Goal: Information Seeking & Learning: Learn about a topic

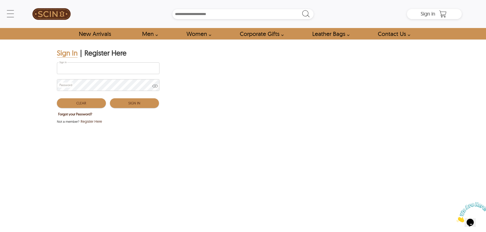
type input "**********"
click at [124, 107] on button "Sign In" at bounding box center [134, 103] width 49 height 10
type input "**********"
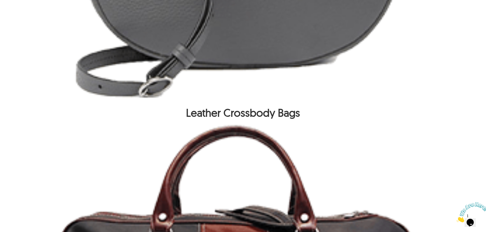
scroll to position [969, 0]
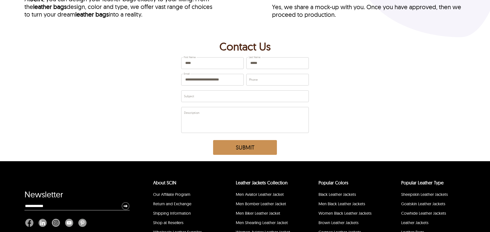
scroll to position [3191, 0]
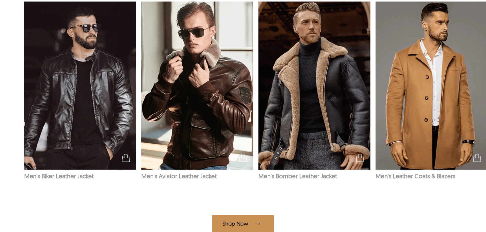
scroll to position [866, 0]
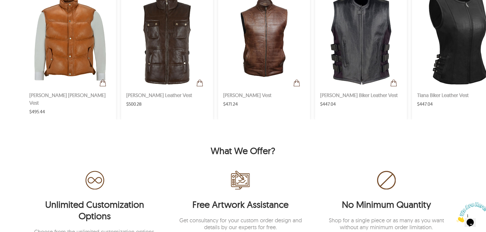
scroll to position [305, 0]
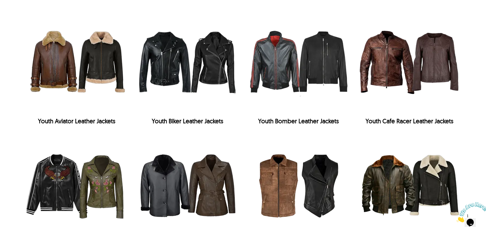
scroll to position [560, 0]
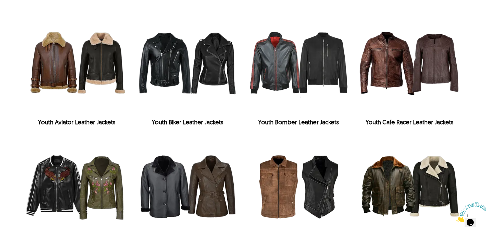
click at [103, 63] on img at bounding box center [76, 63] width 105 height 105
click at [165, 63] on img at bounding box center [187, 63] width 105 height 105
click at [313, 56] on img at bounding box center [298, 63] width 105 height 105
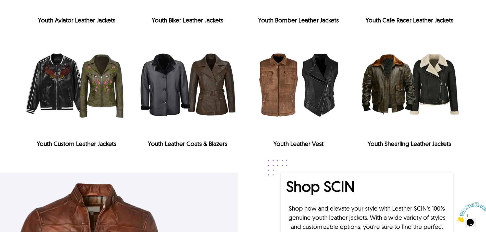
scroll to position [688, 0]
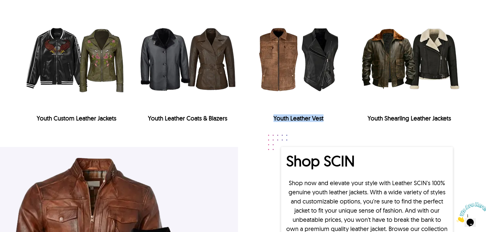
drag, startPoint x: 281, startPoint y: 118, endPoint x: 348, endPoint y: 118, distance: 66.8
click at [348, 118] on div "Youth Leather Vest" at bounding box center [298, 119] width 105 height 8
click at [347, 118] on div "Youth Leather Vest" at bounding box center [298, 119] width 105 height 8
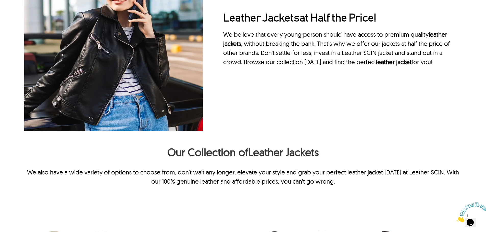
scroll to position [356, 0]
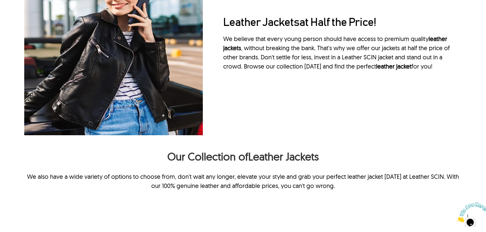
click at [301, 155] on h2 "Our Collection of Leather Jackets" at bounding box center [243, 158] width 438 height 16
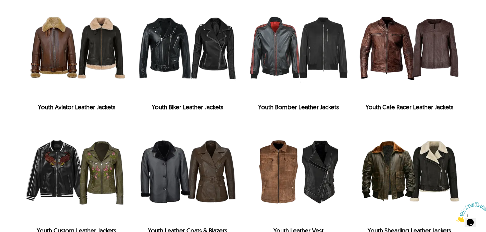
scroll to position [560, 0]
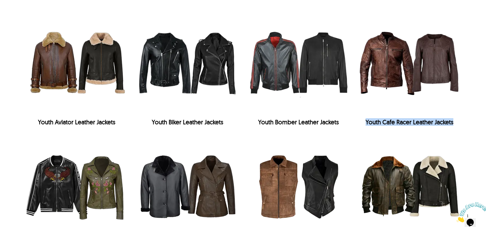
drag, startPoint x: 366, startPoint y: 125, endPoint x: 461, endPoint y: 123, distance: 95.2
click at [461, 123] on div "Youth Cafe Racer Leather Jackets" at bounding box center [409, 122] width 105 height 8
click at [439, 118] on div "Youth Cafe Racer Leather Jackets" at bounding box center [409, 122] width 105 height 13
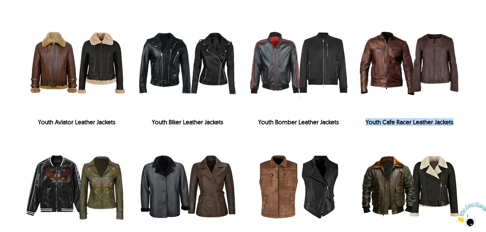
click at [439, 118] on div "Youth Cafe Racer Leather Jackets" at bounding box center [409, 122] width 105 height 13
click at [301, 120] on div "Youth Bomber Leather Jackets" at bounding box center [298, 122] width 105 height 8
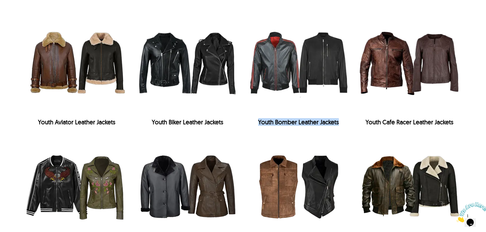
click at [301, 120] on div "Youth Bomber Leather Jackets" at bounding box center [298, 122] width 105 height 8
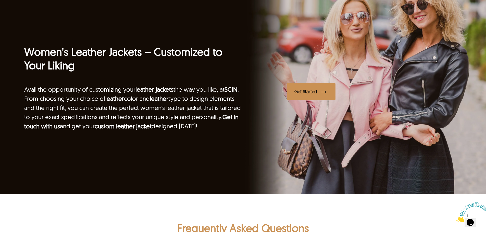
scroll to position [995, 0]
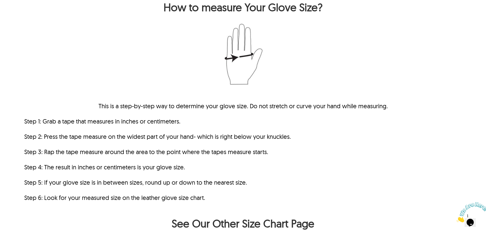
scroll to position [230, 0]
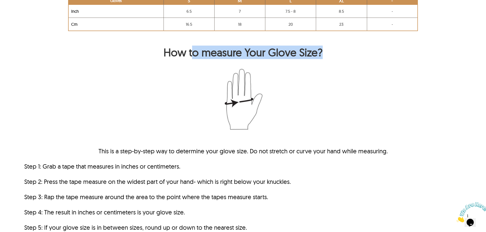
drag, startPoint x: 219, startPoint y: 55, endPoint x: 328, endPoint y: 50, distance: 108.5
click at [328, 50] on h2 "How to measure Your Glove Size?" at bounding box center [243, 54] width 438 height 16
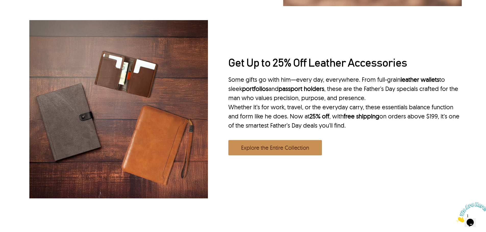
scroll to position [791, 0]
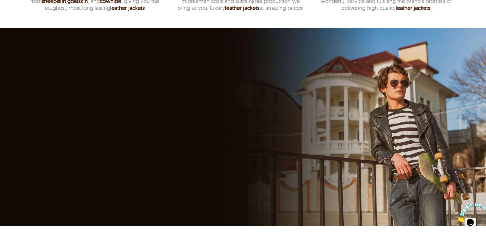
scroll to position [969, 0]
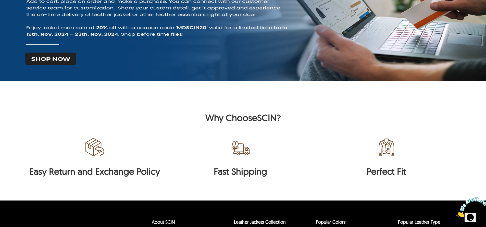
scroll to position [1350, 0]
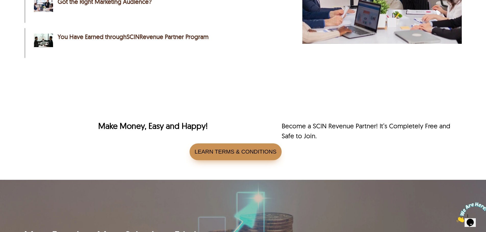
scroll to position [1148, 0]
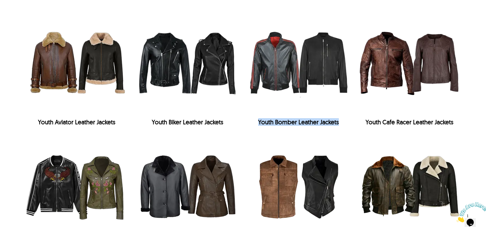
scroll to position [560, 0]
click at [223, 116] on img at bounding box center [187, 63] width 105 height 105
click at [255, 121] on div "Youth Bomber Leather Jackets" at bounding box center [298, 122] width 105 height 8
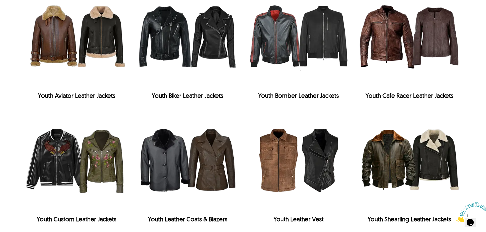
scroll to position [561, 0]
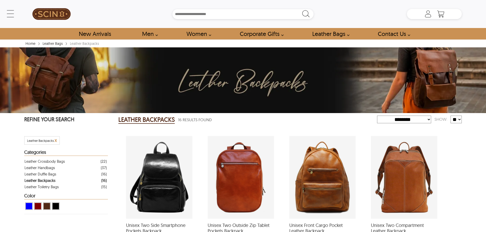
select select "********"
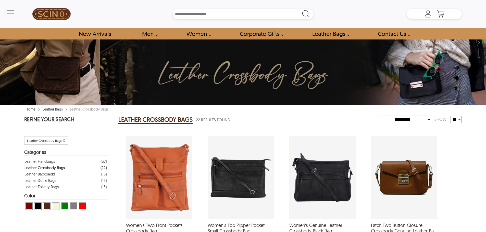
select select "********"
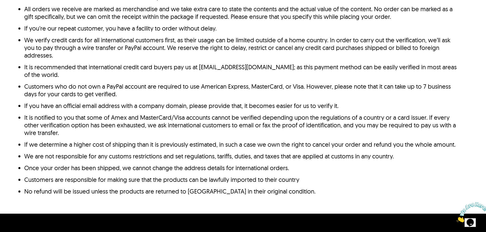
scroll to position [279, 0]
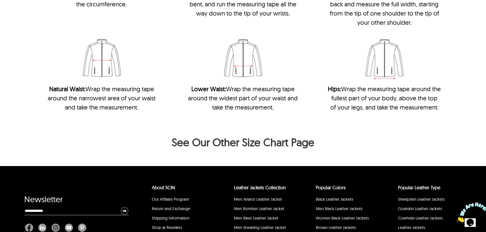
scroll to position [1160, 0]
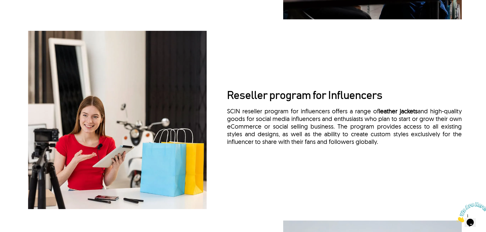
scroll to position [714, 0]
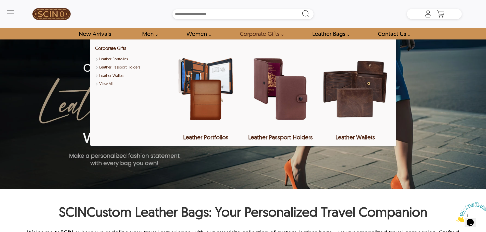
click at [235, 18] on input "Search Box" at bounding box center [242, 14] width 141 height 10
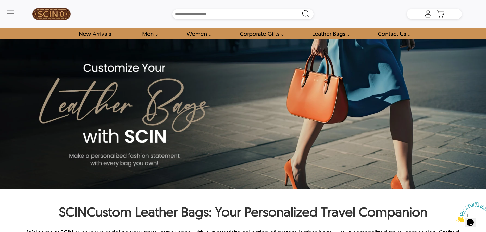
paste input "**********"
type input "**********"
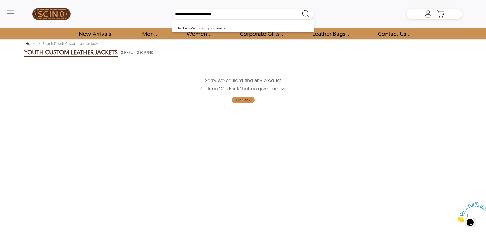
click at [22, 59] on div "Home › Search (Youth Custom Leather Jackets) YOUTH CUSTOM LEATHER JACKETS 0 Res…" at bounding box center [243, 138] width 486 height 197
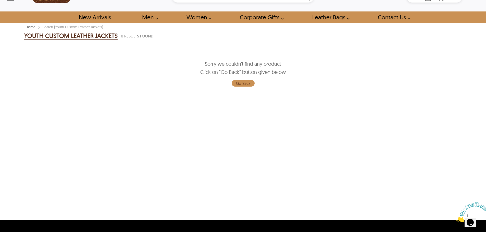
scroll to position [26, 0]
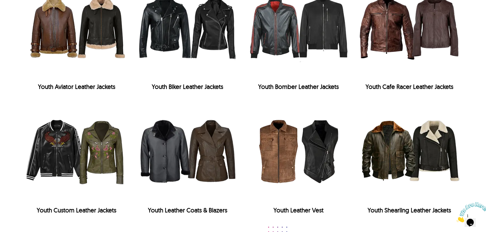
scroll to position [587, 0]
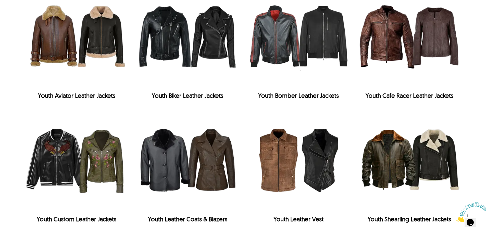
click at [60, 68] on img at bounding box center [76, 37] width 105 height 105
click at [180, 50] on img at bounding box center [187, 37] width 105 height 105
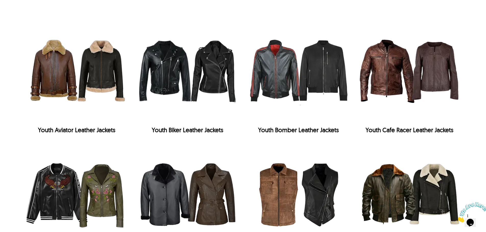
scroll to position [561, 0]
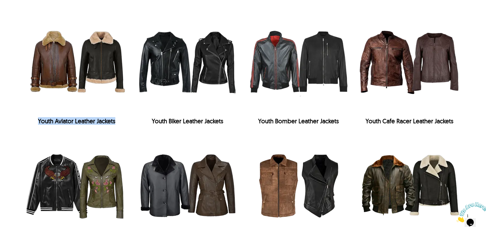
drag, startPoint x: 37, startPoint y: 124, endPoint x: 118, endPoint y: 121, distance: 80.7
click at [118, 121] on div "Youth Aviator Leather Jackets" at bounding box center [76, 121] width 105 height 8
click at [84, 51] on img at bounding box center [76, 62] width 105 height 105
click at [186, 68] on img at bounding box center [187, 62] width 105 height 105
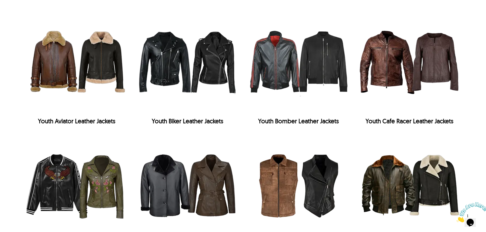
click at [313, 55] on img at bounding box center [298, 62] width 105 height 105
click at [460, 60] on img at bounding box center [409, 62] width 105 height 105
click at [408, 194] on img at bounding box center [409, 186] width 105 height 105
click at [307, 185] on img at bounding box center [298, 186] width 105 height 105
click at [124, 177] on img at bounding box center [76, 186] width 105 height 105
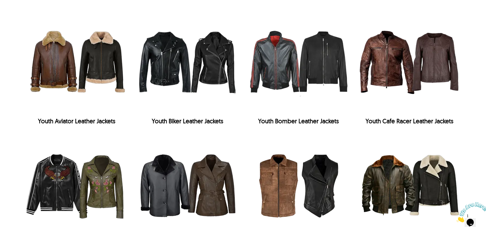
drag, startPoint x: 40, startPoint y: 177, endPoint x: 57, endPoint y: 71, distance: 107.5
click at [40, 177] on img at bounding box center [76, 186] width 105 height 105
click at [57, 71] on img at bounding box center [76, 62] width 105 height 105
drag, startPoint x: 57, startPoint y: 71, endPoint x: 72, endPoint y: 70, distance: 15.3
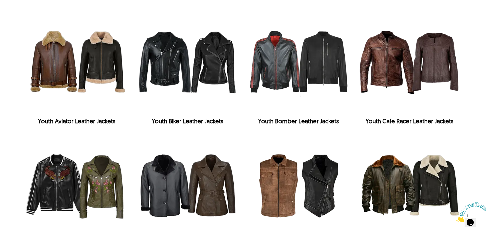
click at [64, 70] on img at bounding box center [76, 62] width 105 height 105
click at [208, 67] on img at bounding box center [187, 62] width 105 height 105
click at [292, 73] on img at bounding box center [298, 62] width 105 height 105
drag, startPoint x: 137, startPoint y: 72, endPoint x: 102, endPoint y: 127, distance: 65.0
click at [137, 72] on img at bounding box center [187, 62] width 105 height 105
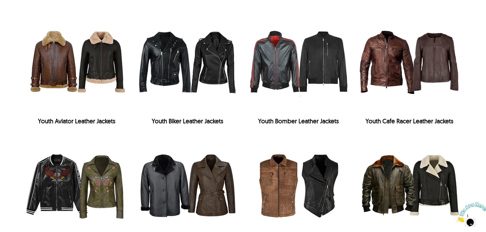
drag, startPoint x: 102, startPoint y: 127, endPoint x: 96, endPoint y: 135, distance: 10.0
click at [96, 135] on div "Youth Aviator Leather Jackets Youth Biker Leather Jackets Youth Bomber Leather …" at bounding box center [243, 130] width 438 height 241
drag, startPoint x: 130, startPoint y: 59, endPoint x: 161, endPoint y: 61, distance: 31.2
click at [138, 61] on div "Youth Aviator Leather Jackets Youth Biker Leather Jackets Youth Bomber Leather …" at bounding box center [243, 130] width 438 height 241
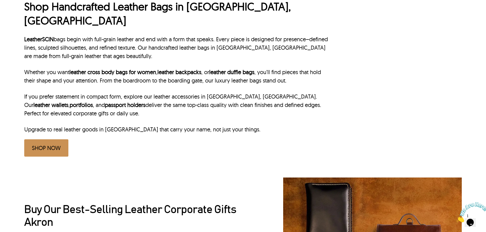
scroll to position [306, 0]
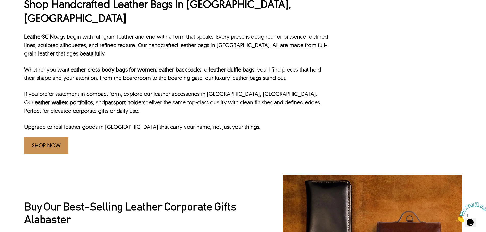
scroll to position [179, 0]
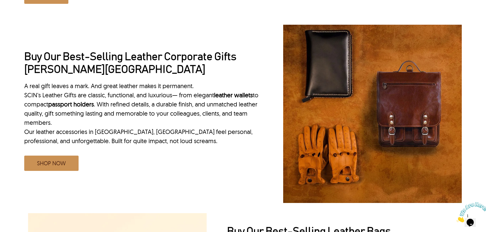
scroll to position [357, 0]
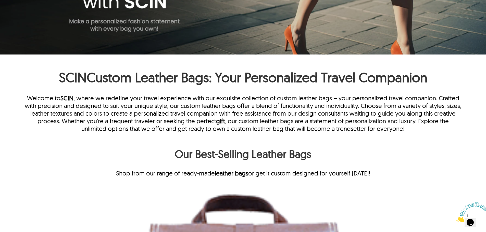
scroll to position [128, 0]
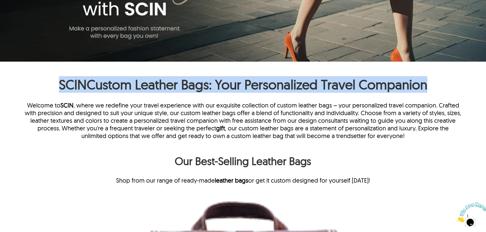
drag, startPoint x: 55, startPoint y: 85, endPoint x: 431, endPoint y: 80, distance: 375.8
click at [431, 80] on h1 "SCIN Custom Leather Bags: Your Personalized Travel Companion" at bounding box center [243, 85] width 438 height 19
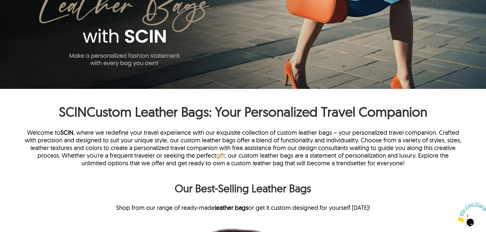
scroll to position [153, 0]
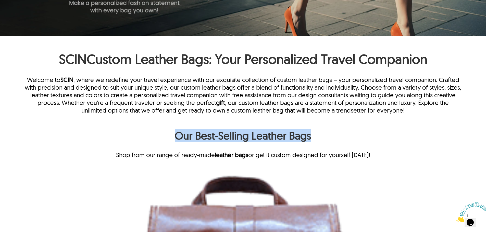
drag, startPoint x: 174, startPoint y: 130, endPoint x: 321, endPoint y: 136, distance: 146.8
click at [321, 136] on h2 "Our Best-Selling Leather Bags" at bounding box center [243, 137] width 438 height 16
copy h2 "Our Best-Selling Leather Bags"
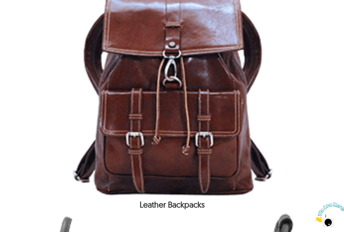
scroll to position [432, 0]
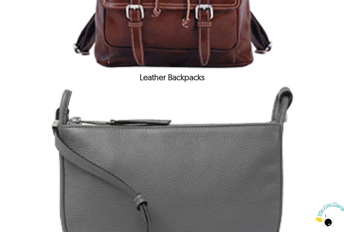
drag, startPoint x: 210, startPoint y: 82, endPoint x: 131, endPoint y: 75, distance: 79.7
copy h2 "Leather Backpacks"
drag, startPoint x: 213, startPoint y: 78, endPoint x: 150, endPoint y: 77, distance: 63.3
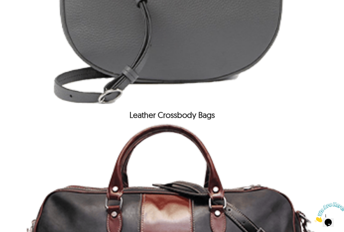
scroll to position [662, 0]
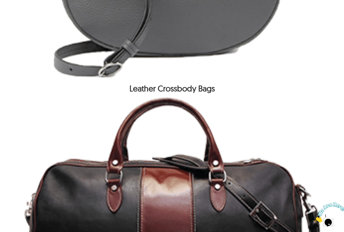
drag, startPoint x: 231, startPoint y: 86, endPoint x: 124, endPoint y: 91, distance: 106.5
click at [124, 91] on h2 "Leather Backpacks Leather Crossbody Bags Leather Duffle Bags Leather Handbags L…" at bounding box center [172, 215] width 310 height 1206
copy h2 "Leather Crossbody Bags"
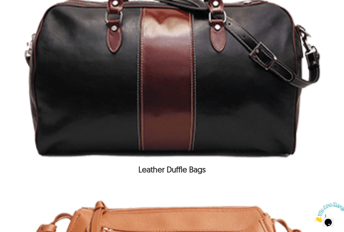
scroll to position [891, 0]
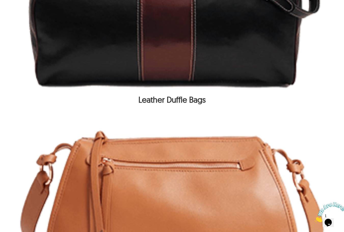
drag, startPoint x: 212, startPoint y: 100, endPoint x: 132, endPoint y: 103, distance: 80.4
copy h2 "Leather Duffle Bags"
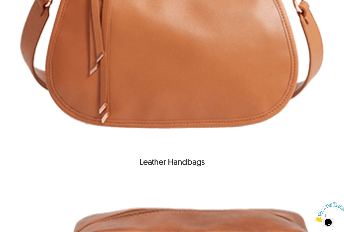
scroll to position [1121, 0]
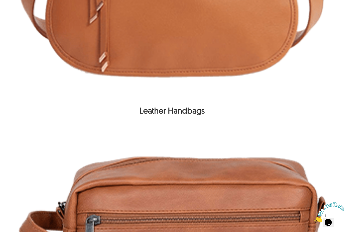
drag, startPoint x: 220, startPoint y: 111, endPoint x: 125, endPoint y: 113, distance: 94.9
copy h2 "Leather Handbags"
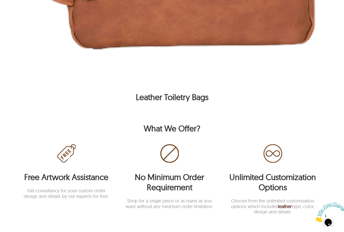
scroll to position [1376, 0]
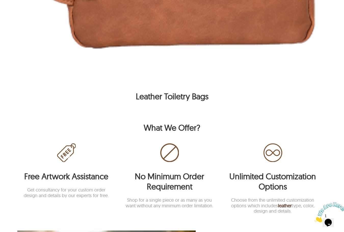
drag, startPoint x: 214, startPoint y: 96, endPoint x: 128, endPoint y: 102, distance: 86.2
drag, startPoint x: 128, startPoint y: 102, endPoint x: 218, endPoint y: 99, distance: 90.8
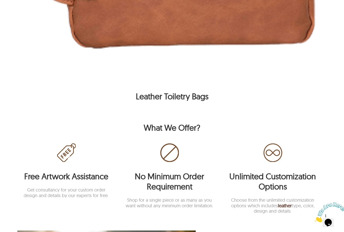
copy h2 "Leather Toiletry Bags"
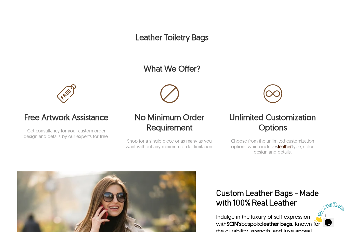
scroll to position [1427, 0]
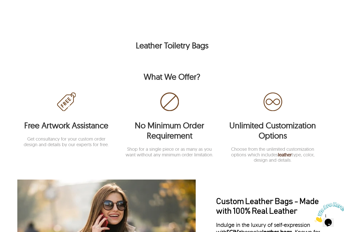
drag, startPoint x: 217, startPoint y: 47, endPoint x: 123, endPoint y: 50, distance: 93.9
copy h2 "Leather Toiletry Bags"
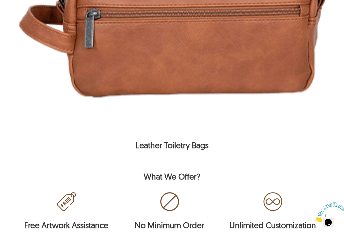
scroll to position [1274, 0]
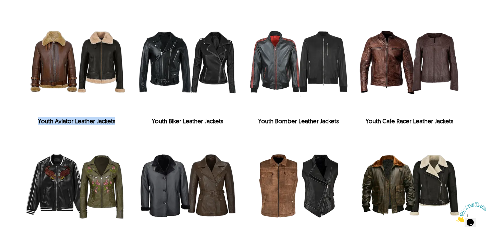
scroll to position [561, 0]
click at [0, 54] on div "Youth Aviator Leather Jackets Youth Biker Leather Jackets Youth Bomber Leather …" at bounding box center [243, 129] width 486 height 259
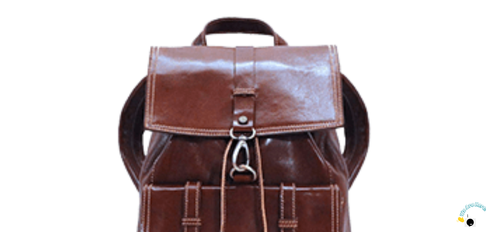
scroll to position [760, 0]
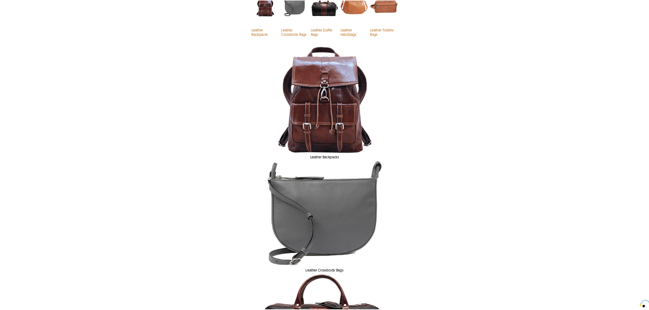
scroll to position [306, 0]
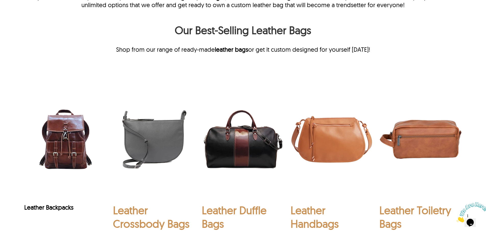
scroll to position [306, 0]
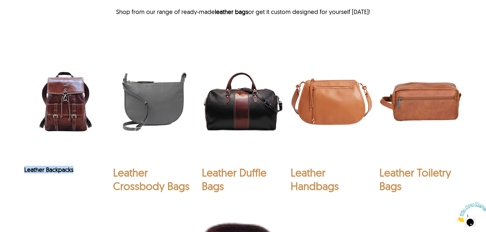
drag, startPoint x: 21, startPoint y: 171, endPoint x: 74, endPoint y: 169, distance: 52.8
click at [74, 169] on div "Leather Backpacks Leather Crossbody Bags Leather Duffle Bags Leather Handbags L…" at bounding box center [243, 118] width 486 height 176
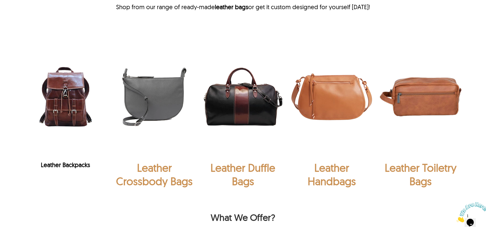
scroll to position [381, 0]
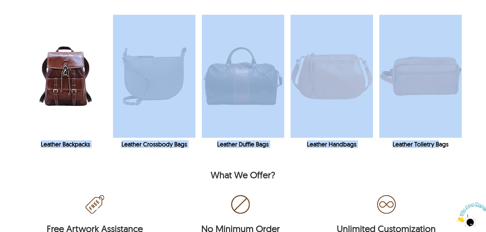
drag, startPoint x: 35, startPoint y: 145, endPoint x: 439, endPoint y: 141, distance: 403.8
click at [439, 141] on div "Leather Backpacks Leather Crossbody Bags Leather Duffle Bags Leather Handbags L…" at bounding box center [243, 83] width 438 height 136
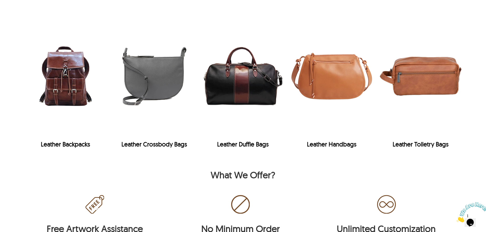
click at [397, 159] on div at bounding box center [243, 220] width 486 height 125
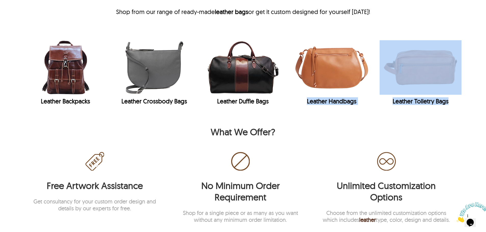
drag, startPoint x: 304, startPoint y: 103, endPoint x: 457, endPoint y: 106, distance: 153.6
click at [457, 106] on div "Leather Backpacks Leather Crossbody Bags Leather Duffle Bags Leather Handbags L…" at bounding box center [243, 73] width 438 height 67
click at [457, 106] on div "Leather Toiletry Bags" at bounding box center [420, 101] width 82 height 13
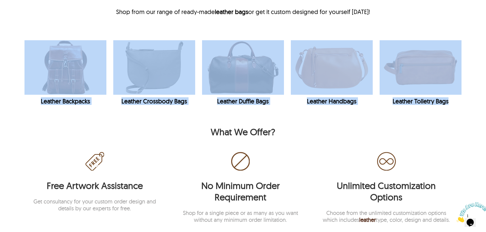
drag, startPoint x: 466, startPoint y: 105, endPoint x: 46, endPoint y: 38, distance: 424.9
click at [46, 38] on div "Leather Backpacks Leather Crossbody Bags Leather Duffle Bags Leather Handbags L…" at bounding box center [243, 72] width 486 height 85
click at [34, 32] on div "Leather Backpacks Leather Crossbody Bags Leather Duffle Bags Leather Handbags L…" at bounding box center [243, 72] width 438 height 85
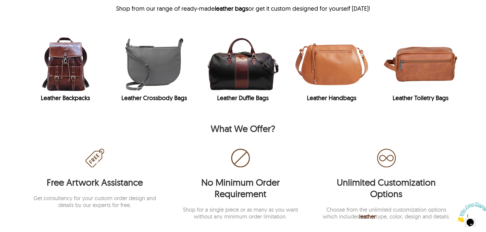
scroll to position [306, 0]
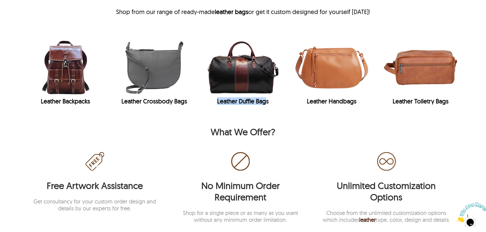
drag, startPoint x: 223, startPoint y: 101, endPoint x: 267, endPoint y: 105, distance: 43.6
click at [267, 105] on div "Leather Duffle Bags" at bounding box center [243, 101] width 82 height 8
click at [269, 104] on div "Leather Duffle Bags" at bounding box center [243, 101] width 82 height 8
drag, startPoint x: 269, startPoint y: 103, endPoint x: 204, endPoint y: 99, distance: 65.7
click at [204, 99] on div "Leather Duffle Bags" at bounding box center [243, 101] width 82 height 8
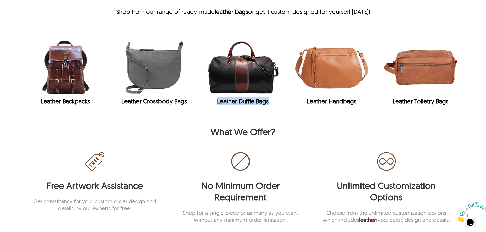
click at [128, 127] on div "What We Offer?" at bounding box center [243, 131] width 438 height 11
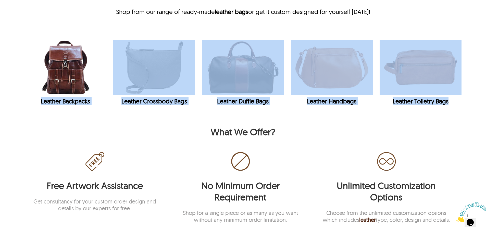
drag, startPoint x: 39, startPoint y: 101, endPoint x: 476, endPoint y: 98, distance: 437.0
click at [476, 98] on div "Leather Backpacks Leather Crossbody Bags Leather Duffle Bags Leather Handbags L…" at bounding box center [243, 72] width 486 height 85
click at [473, 99] on div "Leather Backpacks Leather Crossbody Bags Leather Duffle Bags Leather Handbags L…" at bounding box center [243, 72] width 486 height 85
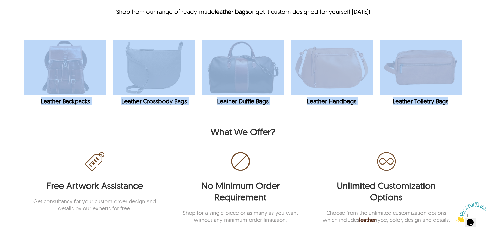
drag, startPoint x: 318, startPoint y: 95, endPoint x: 20, endPoint y: 49, distance: 301.5
click at [20, 49] on div "Leather Backpacks Leather Crossbody Bags Leather Duffle Bags Leather Handbags L…" at bounding box center [243, 72] width 486 height 85
click at [79, 122] on div at bounding box center [243, 177] width 486 height 125
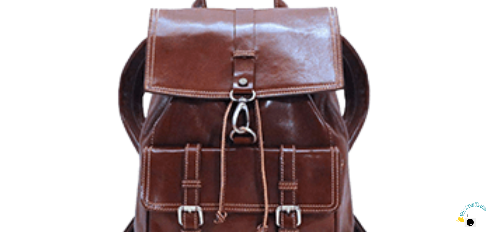
scroll to position [332, 0]
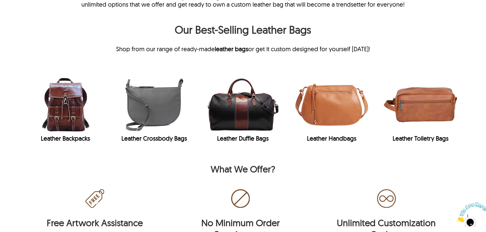
scroll to position [257, 0]
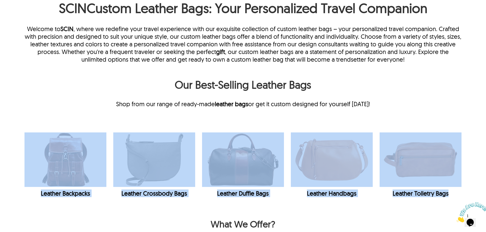
drag, startPoint x: 28, startPoint y: 125, endPoint x: 452, endPoint y: 198, distance: 429.9
click at [452, 198] on div "Leather Backpacks Leather Crossbody Bags Leather Duffle Bags Leather Handbags L…" at bounding box center [243, 164] width 486 height 85
click at [452, 198] on div "Leather Toiletry Bags" at bounding box center [420, 193] width 82 height 13
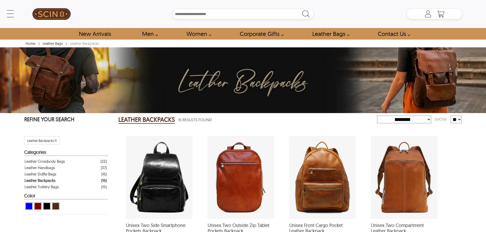
select select "********"
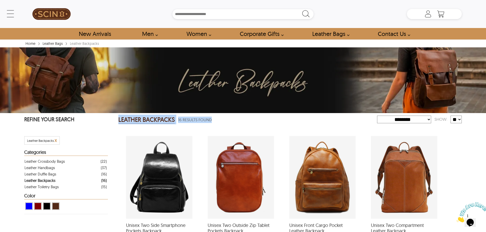
drag, startPoint x: 115, startPoint y: 122, endPoint x: 214, endPoint y: 123, distance: 98.5
click at [214, 123] on div "16 Results Found" at bounding box center [216, 120] width 83 height 10
drag, startPoint x: 214, startPoint y: 120, endPoint x: 118, endPoint y: 121, distance: 96.2
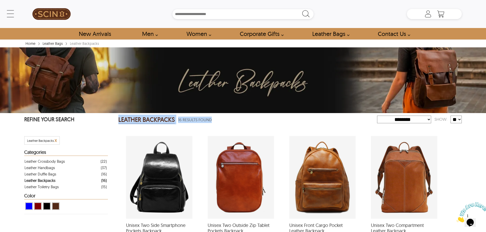
click at [232, 122] on div "16 Results Found" at bounding box center [216, 120] width 83 height 10
drag, startPoint x: 225, startPoint y: 121, endPoint x: 172, endPoint y: 122, distance: 53.3
click at [172, 122] on div "LEATHER BACKPACKS 16 Results Found" at bounding box center [247, 120] width 259 height 10
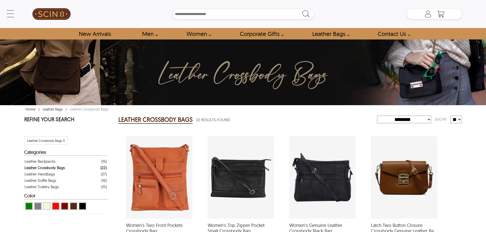
select select "********"
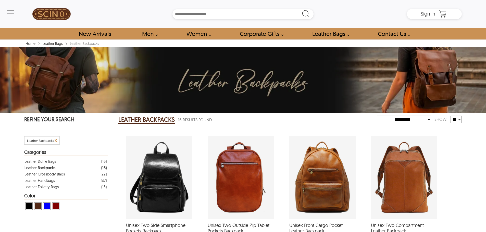
select select "********"
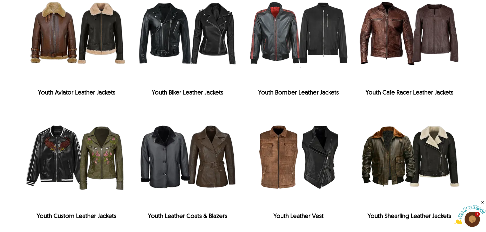
drag, startPoint x: 355, startPoint y: 132, endPoint x: 351, endPoint y: 134, distance: 4.2
click at [352, 134] on div "Youth Aviator Leather Jackets Youth Biker Leather Jackets Youth Bomber Leather …" at bounding box center [243, 101] width 438 height 241
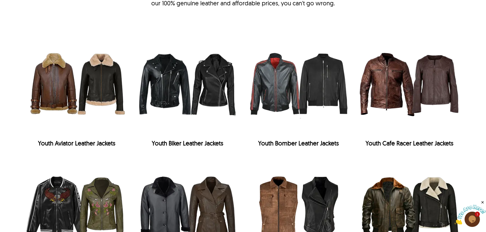
scroll to position [692, 0]
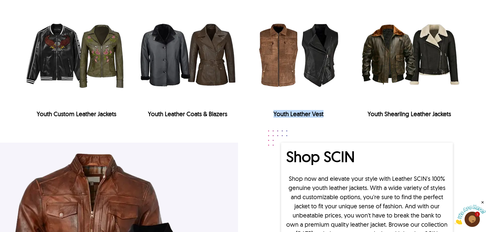
click at [325, 113] on div "Youth Leather Vest" at bounding box center [298, 114] width 105 height 8
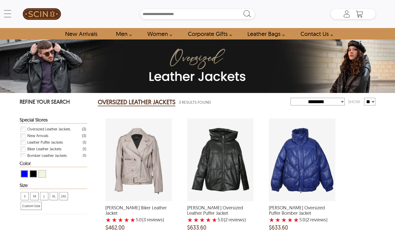
select select "********"
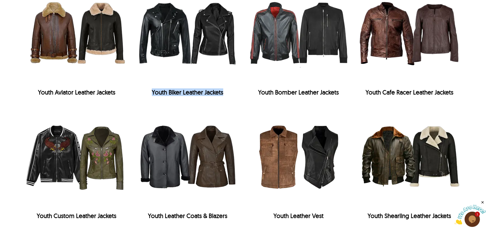
drag, startPoint x: 150, startPoint y: 94, endPoint x: 241, endPoint y: 96, distance: 90.3
click at [241, 96] on div "Youth Aviator Leather Jackets Youth Biker Leather Jackets Youth Bomber Leather …" at bounding box center [243, 101] width 438 height 241
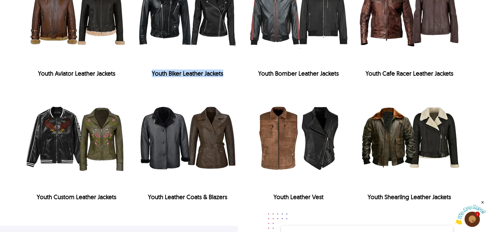
scroll to position [641, 0]
